Goal: Navigation & Orientation: Understand site structure

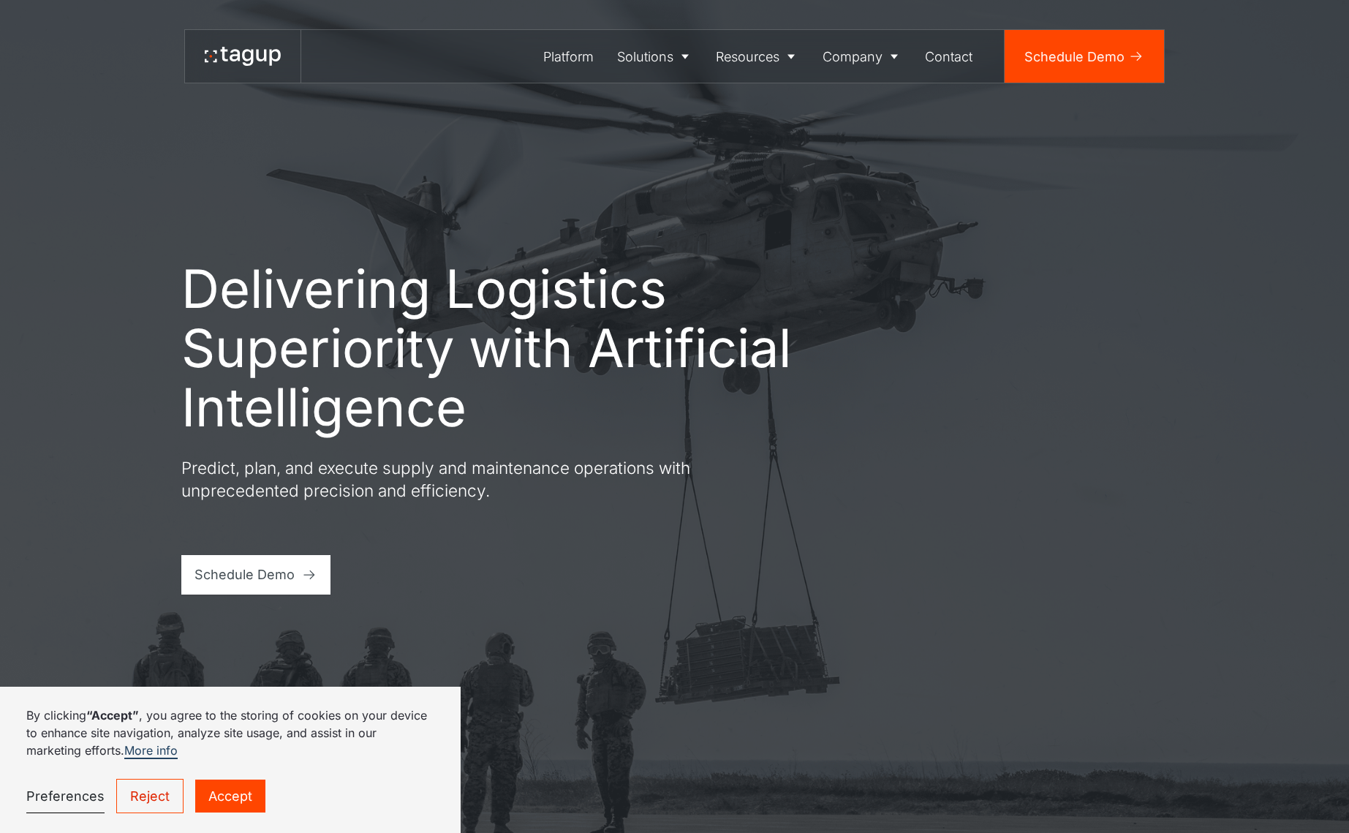
click at [153, 787] on link "Reject" at bounding box center [149, 796] width 67 height 34
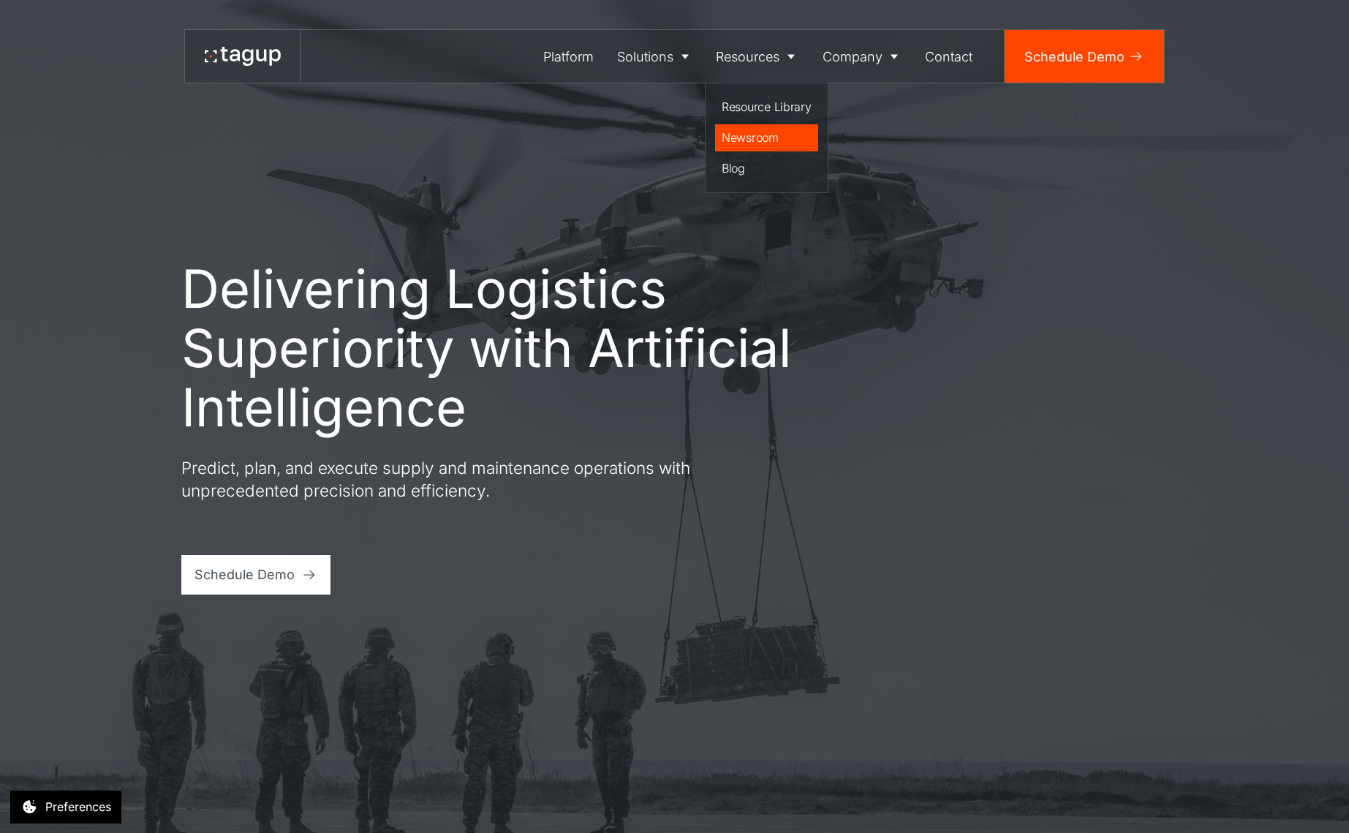
click at [761, 141] on div "Newsroom" at bounding box center [766, 138] width 90 height 18
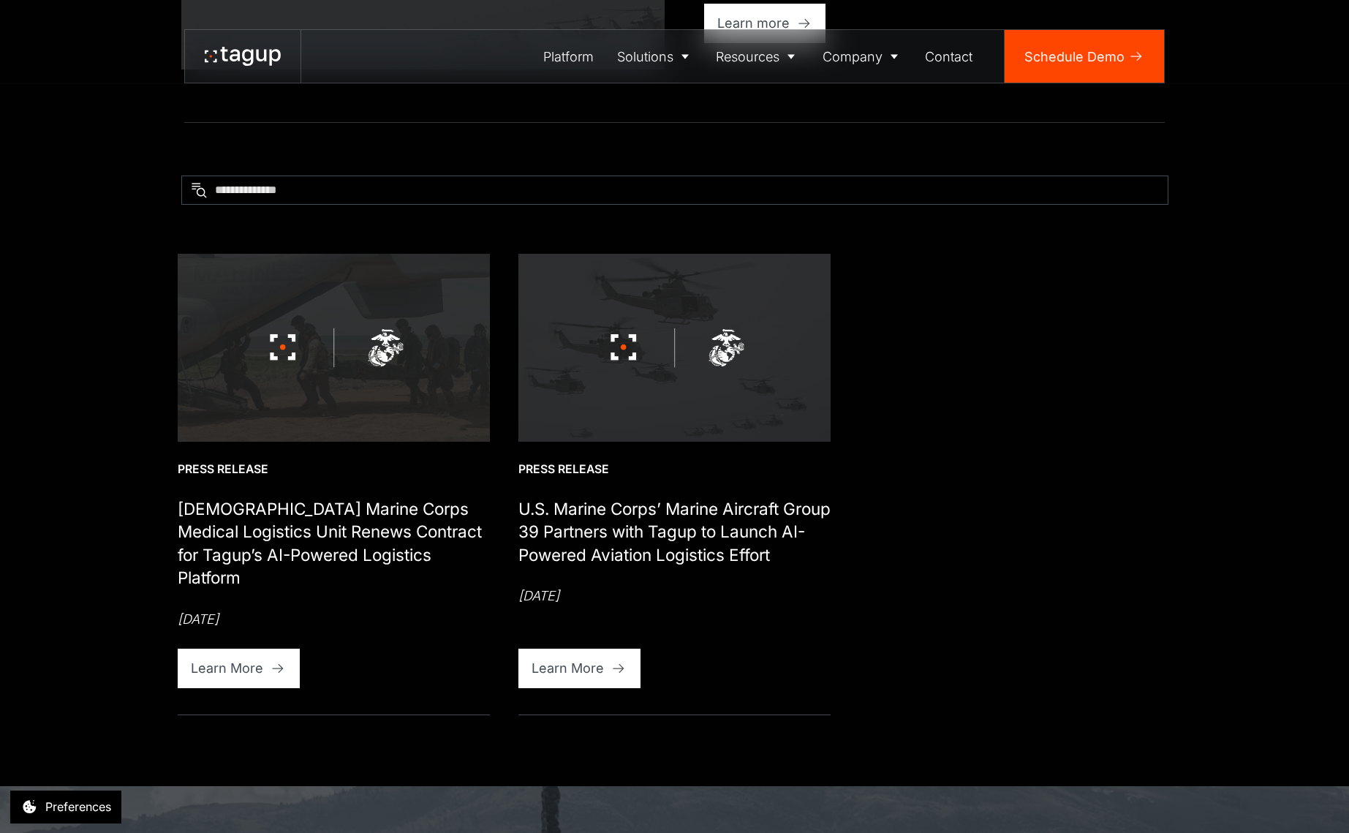
scroll to position [640, 0]
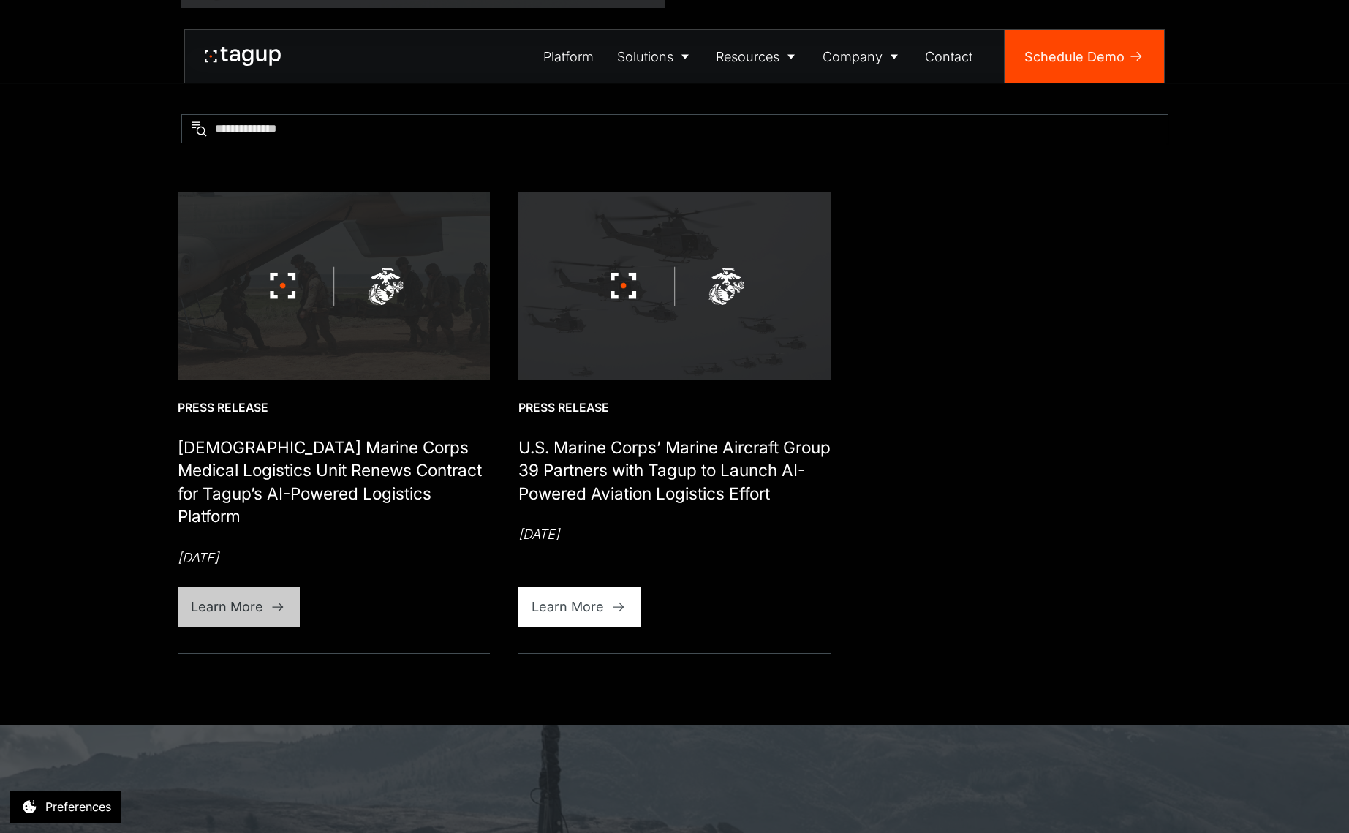
click at [245, 600] on div "Learn More" at bounding box center [227, 606] width 72 height 20
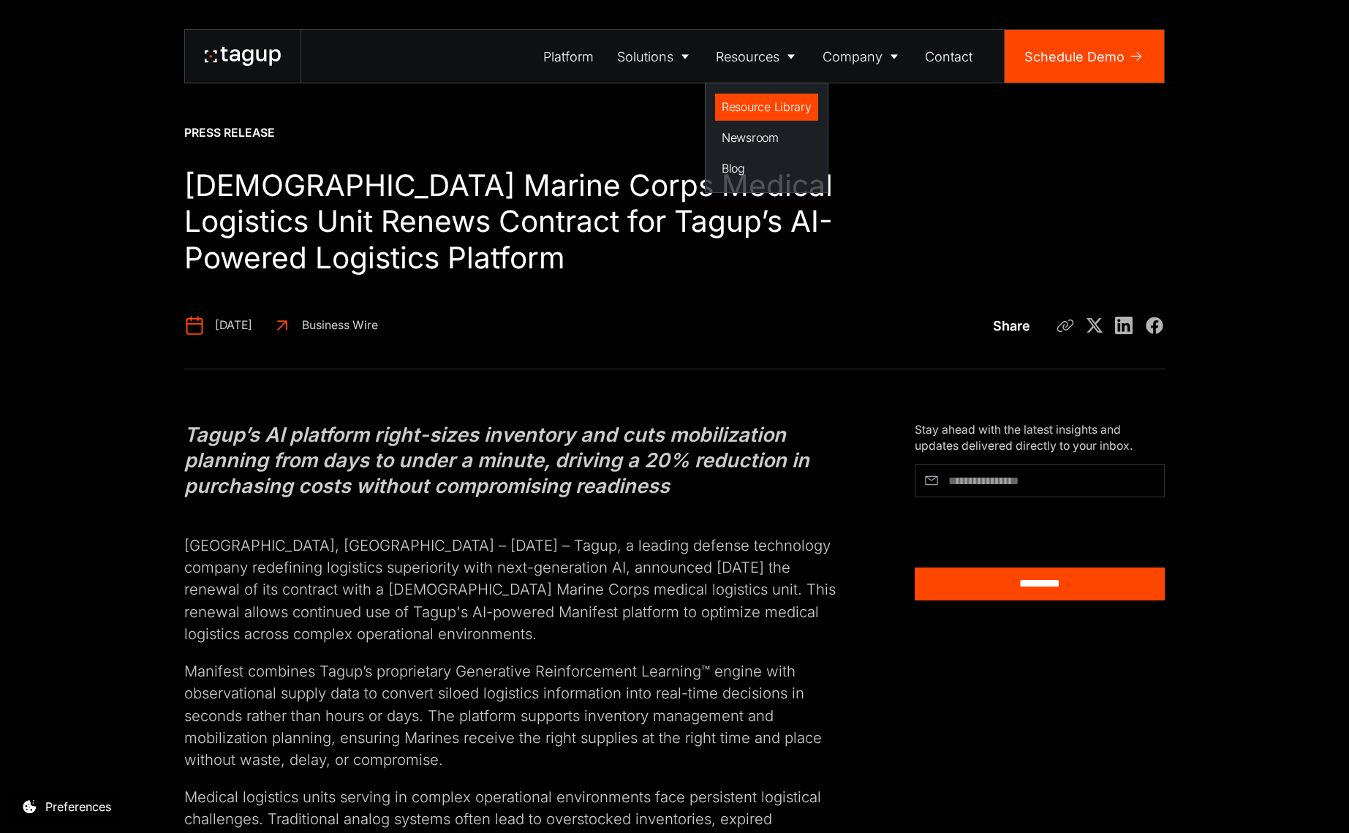
click at [754, 104] on div "Resource Library" at bounding box center [766, 107] width 90 height 18
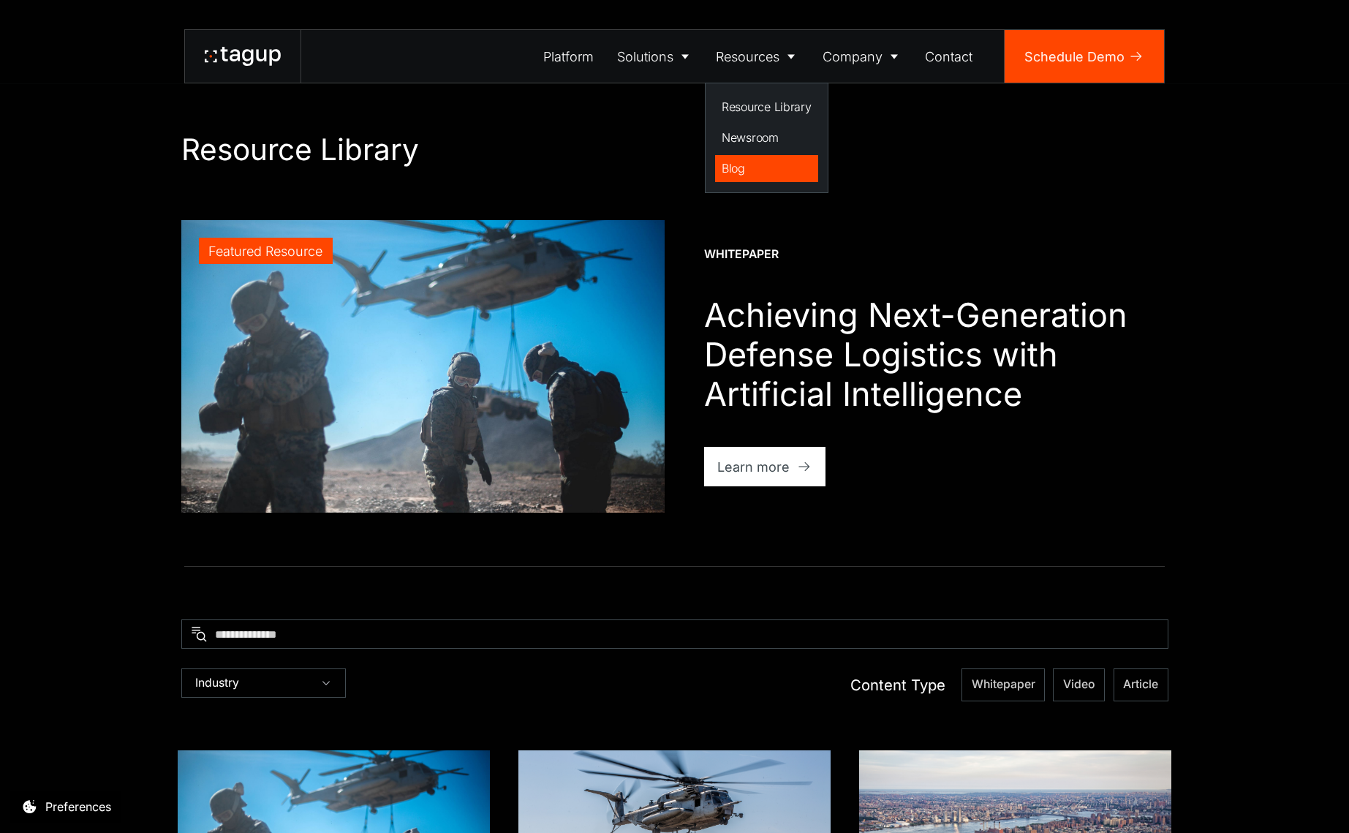
click at [747, 162] on div "Blog" at bounding box center [766, 168] width 90 height 18
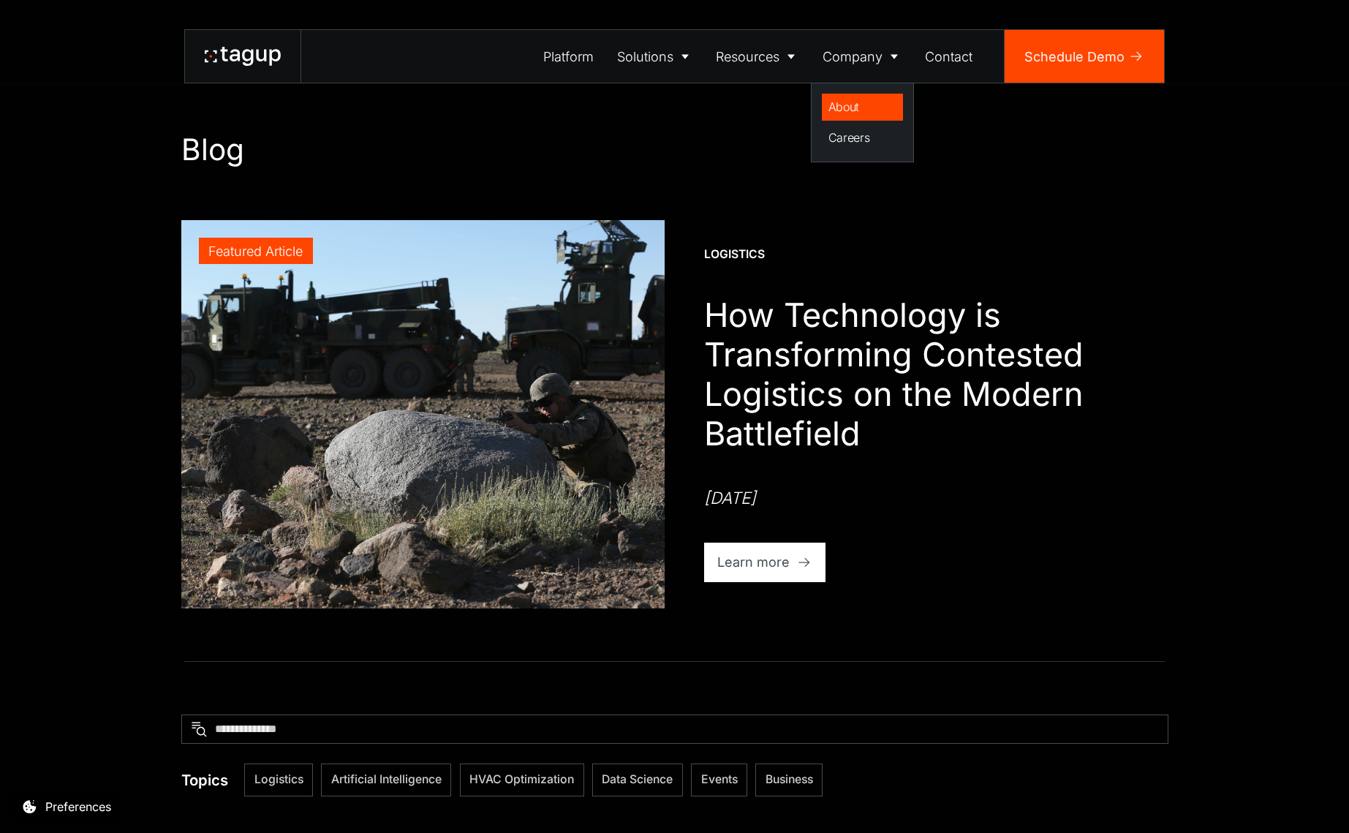
click at [858, 105] on div "About" at bounding box center [862, 107] width 69 height 18
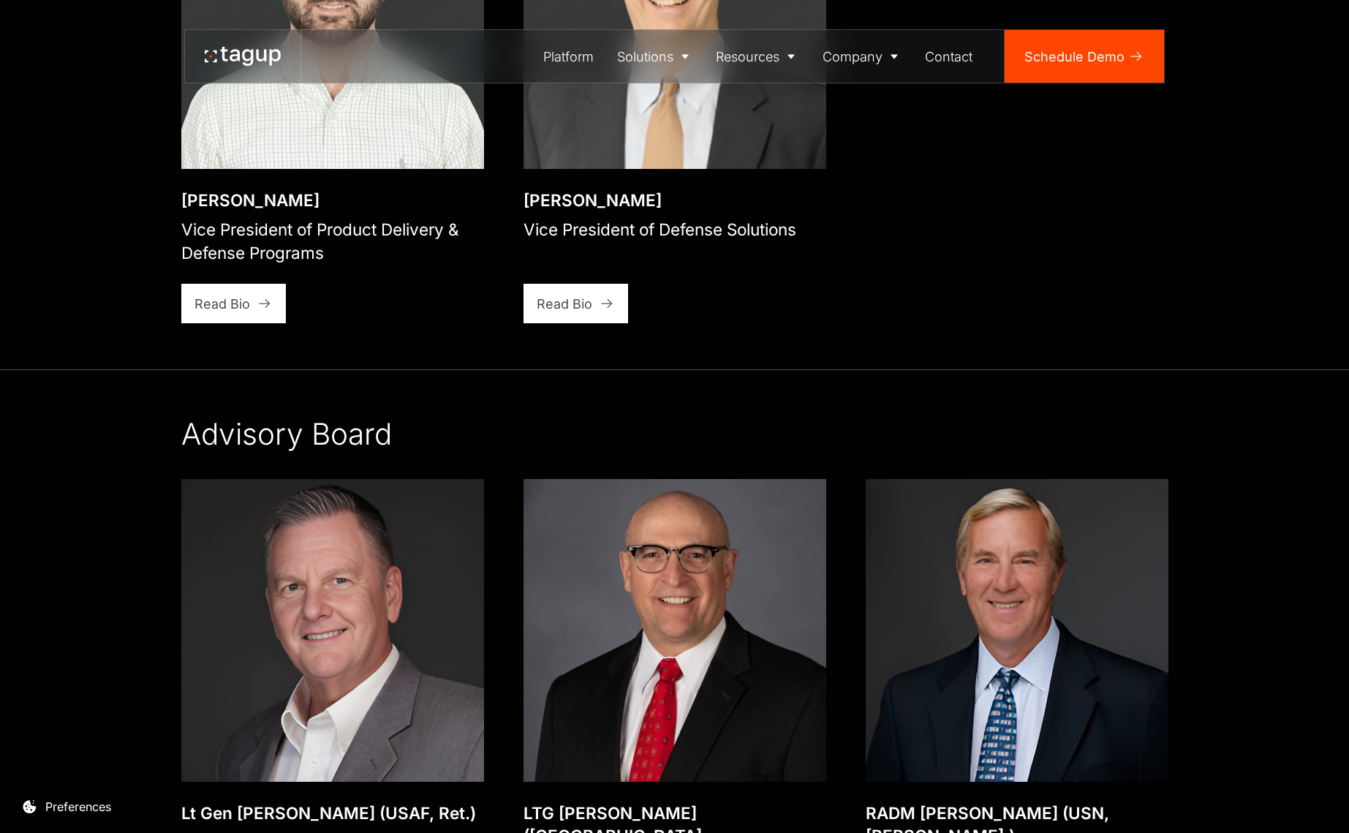
scroll to position [3510, 0]
